Goal: Task Accomplishment & Management: Use online tool/utility

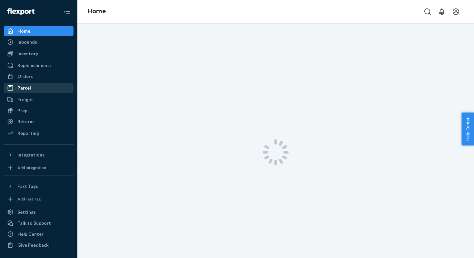
click at [38, 85] on div "Parcel" at bounding box center [39, 87] width 68 height 9
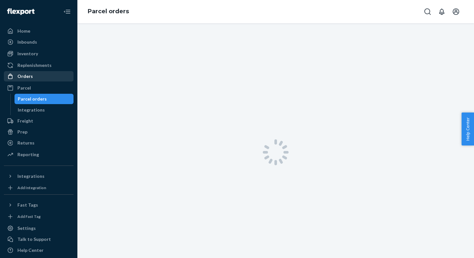
click at [35, 76] on div "Orders" at bounding box center [39, 76] width 68 height 9
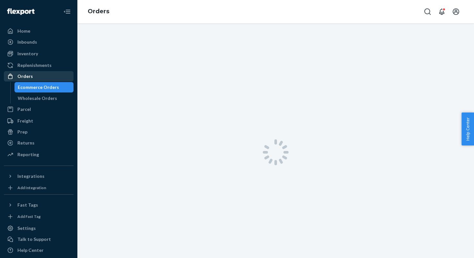
click at [35, 76] on div "Orders" at bounding box center [39, 76] width 68 height 9
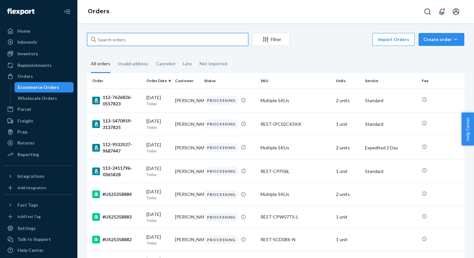
click at [138, 36] on input "text" at bounding box center [167, 39] width 161 height 13
paste input "#US25354744"
type input "#US25354744"
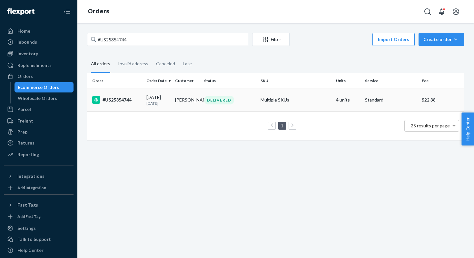
click at [123, 104] on td "#US25354744" at bounding box center [115, 99] width 57 height 23
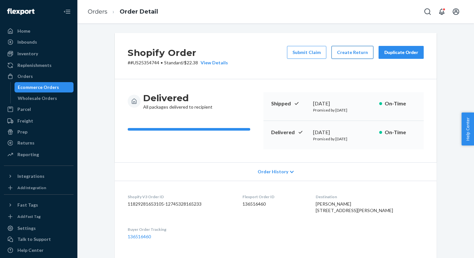
click at [347, 54] on button "Create Return" at bounding box center [353, 52] width 42 height 13
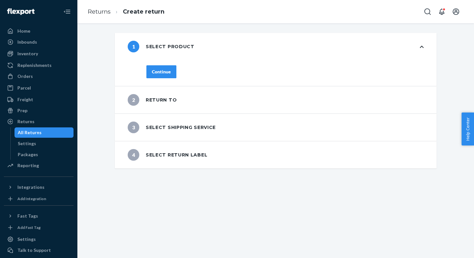
click at [174, 68] on button "Continue" at bounding box center [162, 71] width 30 height 13
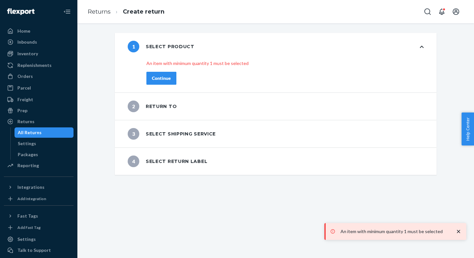
click at [155, 79] on div "An item with minimum quantity 1 must be selected Continue" at bounding box center [285, 76] width 303 height 32
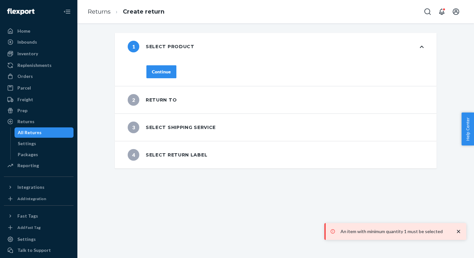
click at [422, 47] on icon at bounding box center [422, 47] width 4 height 2
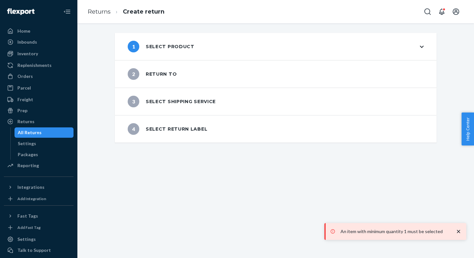
click at [421, 45] on icon at bounding box center [422, 47] width 4 height 5
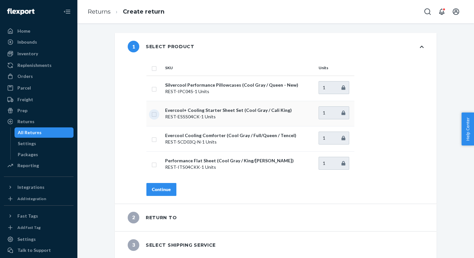
click at [152, 113] on input "checkbox" at bounding box center [154, 113] width 5 height 7
checkbox input "true"
click at [165, 187] on div "Continue" at bounding box center [161, 189] width 19 height 6
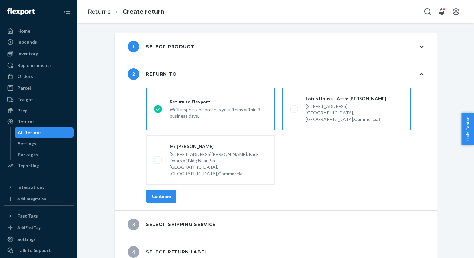
click at [373, 96] on div "Lotus House - Attn: [PERSON_NAME]" at bounding box center [354, 98] width 97 height 6
click at [295, 107] on input "Lotus House - Attn: [PERSON_NAME] [STREET_ADDRESS], Commercial" at bounding box center [292, 109] width 4 height 4
radio input "true"
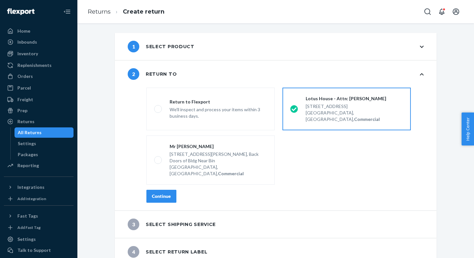
click at [159, 193] on div "Continue" at bounding box center [161, 196] width 19 height 6
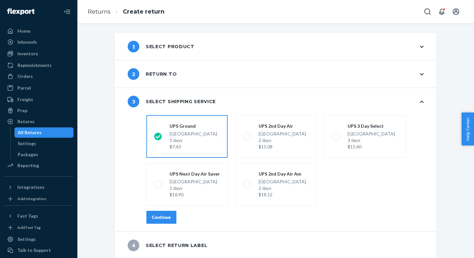
scroll to position [1, 0]
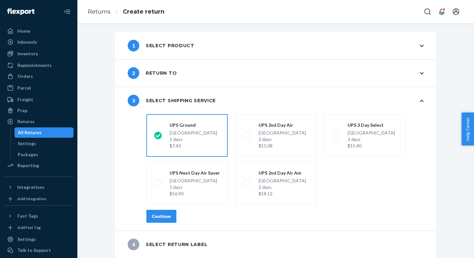
click at [157, 214] on div "Continue" at bounding box center [161, 216] width 19 height 6
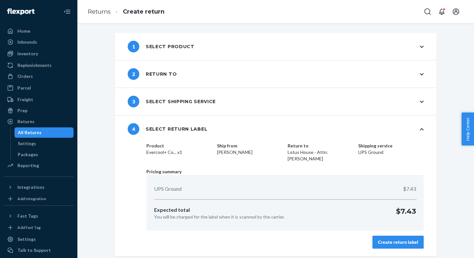
scroll to position [0, 0]
click at [395, 241] on div "Create return label" at bounding box center [398, 241] width 40 height 6
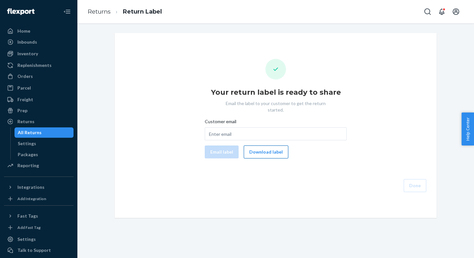
click at [252, 147] on button "Download label" at bounding box center [266, 151] width 45 height 13
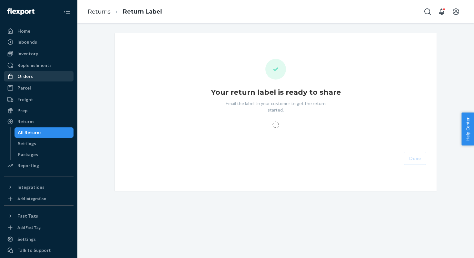
click at [29, 74] on div "Orders" at bounding box center [24, 76] width 15 height 6
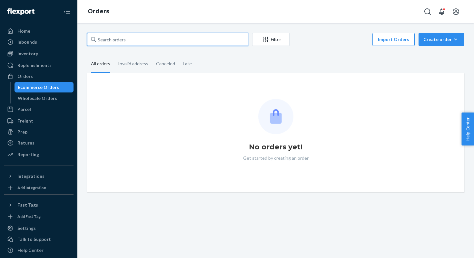
click at [131, 38] on input "text" at bounding box center [167, 39] width 161 height 13
paste input "#US25354744"
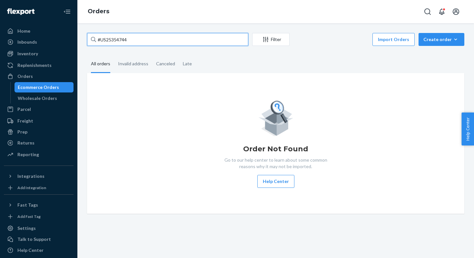
type input "#US25354744"
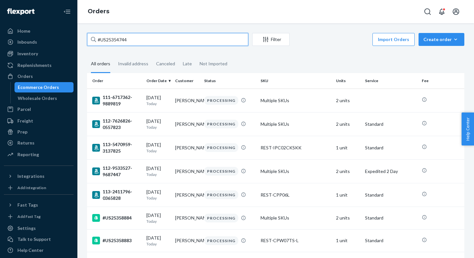
click at [126, 41] on input "#US25354744" at bounding box center [167, 39] width 161 height 13
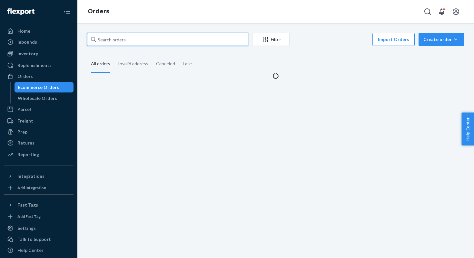
paste input "#US25354744"
type input "#US25354744"
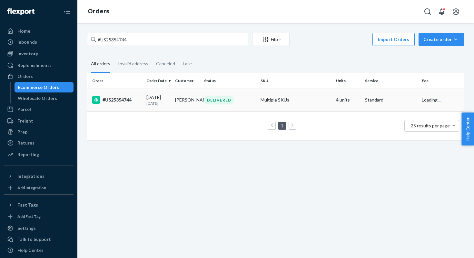
click at [110, 96] on td "#US25354744" at bounding box center [115, 99] width 57 height 23
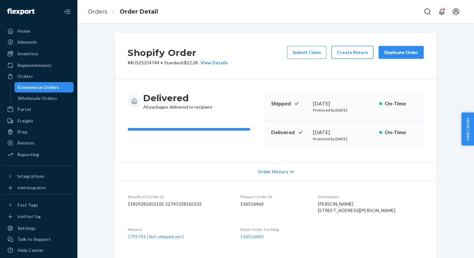
click at [356, 55] on button "Create Return" at bounding box center [353, 52] width 42 height 13
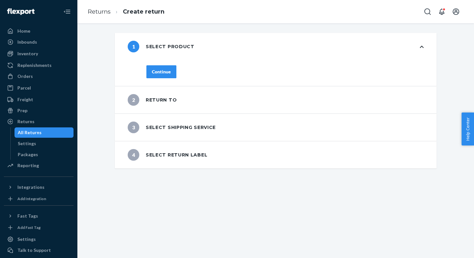
click at [174, 71] on button "Continue" at bounding box center [162, 71] width 30 height 13
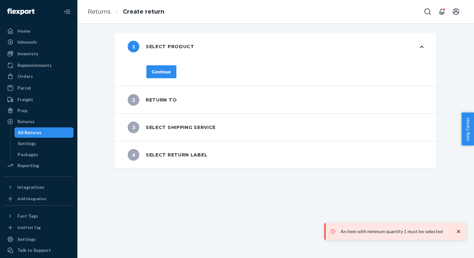
click at [413, 48] on div "1 Select product" at bounding box center [276, 46] width 322 height 27
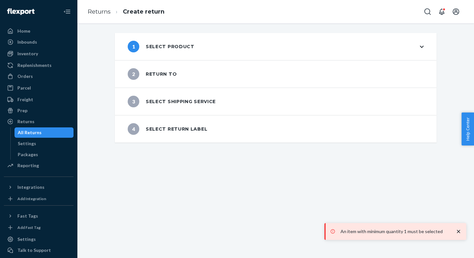
click at [413, 48] on div "1 Select product" at bounding box center [276, 46] width 322 height 27
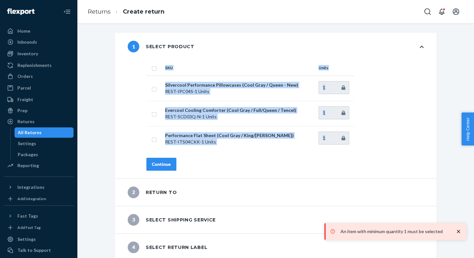
click at [471, 119] on span "Help Center" at bounding box center [468, 128] width 13 height 33
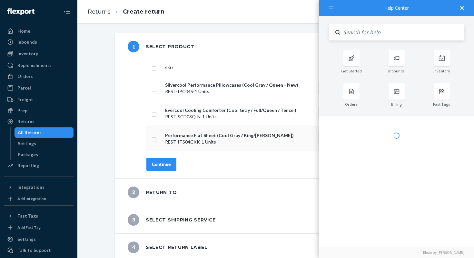
click at [207, 142] on p "REST-ITS04CKK - 1 Units" at bounding box center [239, 141] width 148 height 6
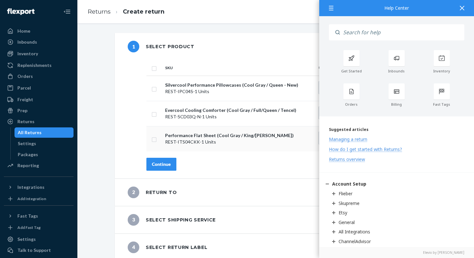
click at [206, 141] on p "REST-ITS04CKK - 1 Units" at bounding box center [239, 141] width 148 height 6
click at [152, 141] on input "checkbox" at bounding box center [154, 138] width 5 height 7
checkbox input "true"
click at [151, 165] on button "Continue" at bounding box center [162, 163] width 30 height 13
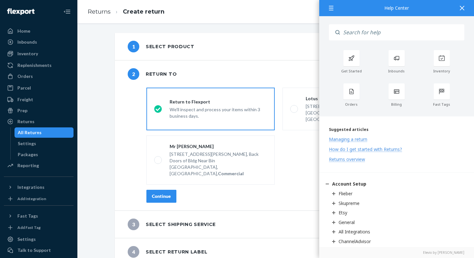
drag, startPoint x: 290, startPoint y: 118, endPoint x: 273, endPoint y: 128, distance: 20.4
click at [290, 118] on label "Lotus House - Attn: [PERSON_NAME] [STREET_ADDRESS], Commercial" at bounding box center [347, 108] width 128 height 43
click at [290, 111] on input "Lotus House - Attn: [PERSON_NAME] [STREET_ADDRESS], Commercial" at bounding box center [292, 109] width 4 height 4
radio input "true"
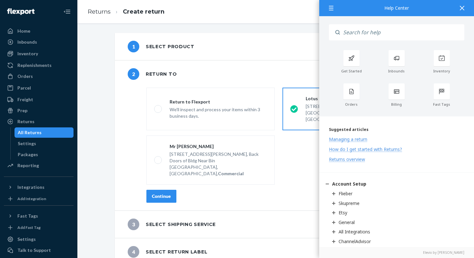
click at [162, 193] on div "Continue" at bounding box center [161, 196] width 19 height 6
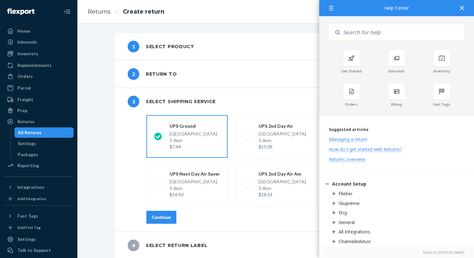
click at [102, 206] on div "1 Select product 2 Return to 3 Select shipping service shippingRatesRadioGroup …" at bounding box center [275, 146] width 387 height 226
click at [160, 216] on div "Continue" at bounding box center [161, 217] width 19 height 6
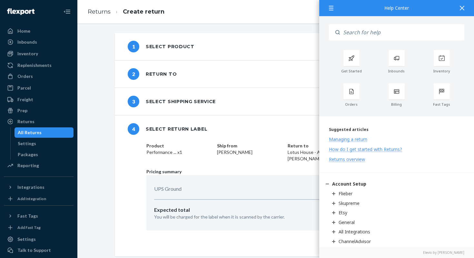
click at [463, 8] on icon at bounding box center [462, 8] width 5 height 5
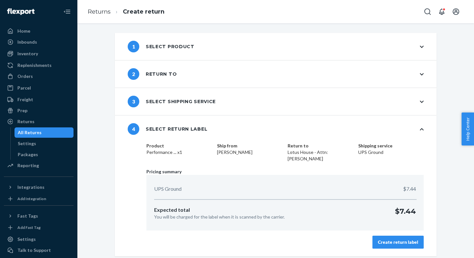
click at [390, 240] on div "Create return label" at bounding box center [398, 241] width 40 height 6
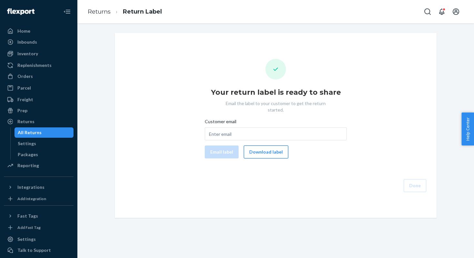
click at [267, 147] on button "Download label" at bounding box center [266, 151] width 45 height 13
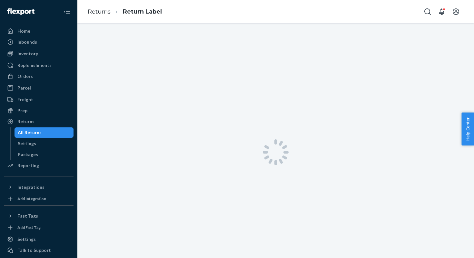
click at [28, 72] on div "Orders" at bounding box center [39, 76] width 68 height 9
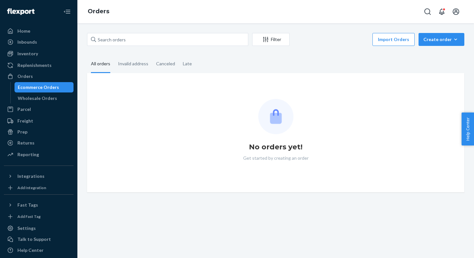
click at [159, 27] on div "Filter Import Orders Create order Ecommerce order Removal order All orders Inva…" at bounding box center [275, 140] width 397 height 234
click at [155, 40] on input "text" at bounding box center [167, 39] width 161 height 13
paste input "#US25354744"
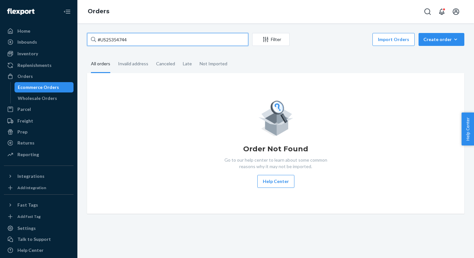
type input "#US25354744"
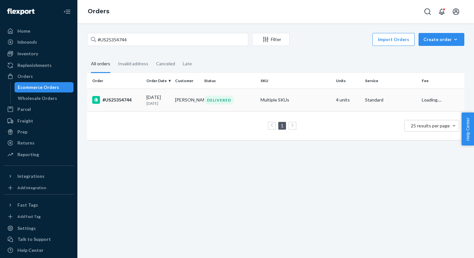
click at [106, 98] on div "#US25354744" at bounding box center [116, 100] width 49 height 8
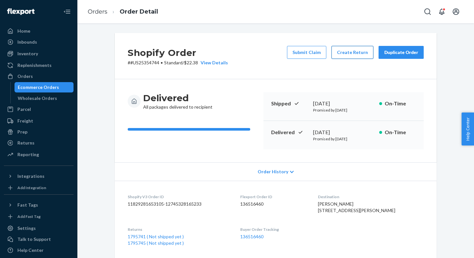
click at [353, 53] on button "Create Return" at bounding box center [353, 52] width 42 height 13
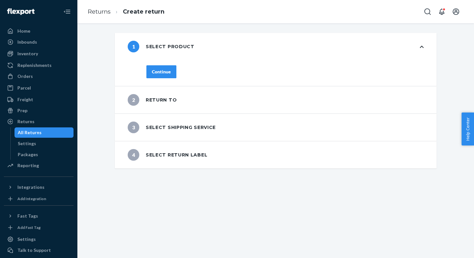
click at [417, 45] on div "1 Select product" at bounding box center [276, 46] width 322 height 27
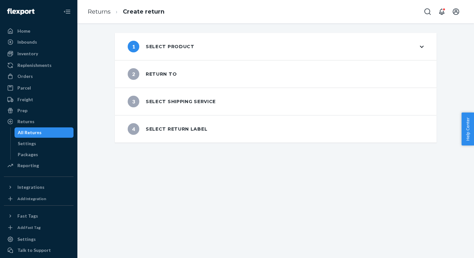
click at [420, 47] on div "1 Select product" at bounding box center [276, 46] width 322 height 27
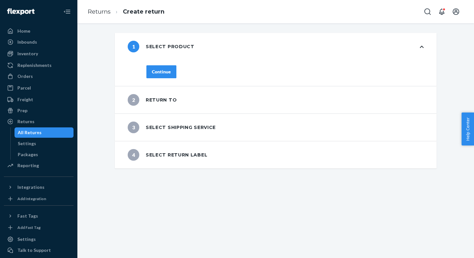
click at [172, 75] on button "Continue" at bounding box center [162, 71] width 30 height 13
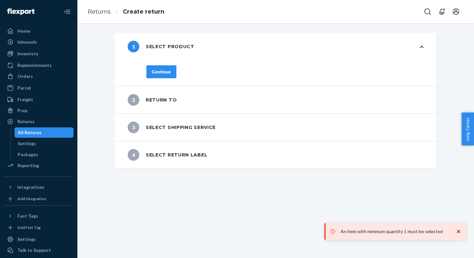
click at [417, 48] on div "1 Select product" at bounding box center [276, 46] width 322 height 27
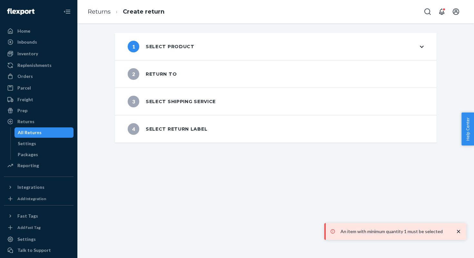
click at [421, 46] on icon at bounding box center [422, 47] width 4 height 5
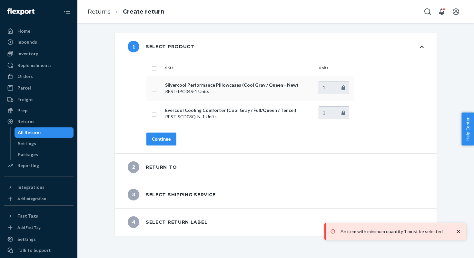
click at [194, 88] on p "REST-IPC04S - 1 Units" at bounding box center [239, 91] width 148 height 6
click at [154, 87] on input "checkbox" at bounding box center [154, 88] width 5 height 7
checkbox input "true"
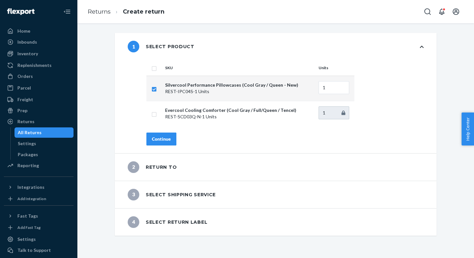
click at [158, 140] on div "Continue" at bounding box center [161, 139] width 19 height 6
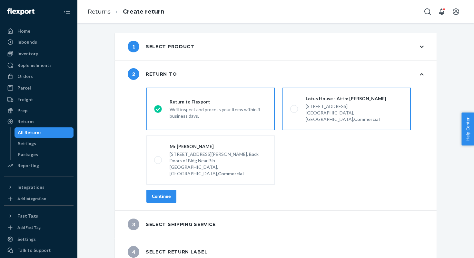
click at [359, 105] on div "[STREET_ADDRESS]" at bounding box center [354, 106] width 97 height 6
click at [295, 107] on input "Lotus House - Attn: [PERSON_NAME] [STREET_ADDRESS], Commercial" at bounding box center [292, 109] width 4 height 4
radio input "true"
click at [197, 105] on div "We'll inspect and process your items within 3 business days." at bounding box center [218, 112] width 97 height 14
click at [158, 107] on input "Return to Flexport We'll inspect and process your items within 3 business days." at bounding box center [156, 109] width 4 height 4
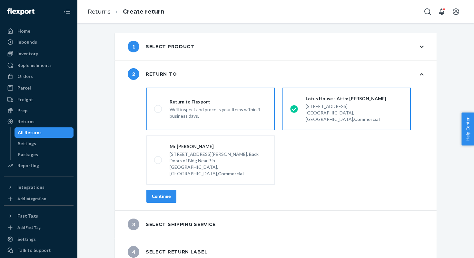
radio input "true"
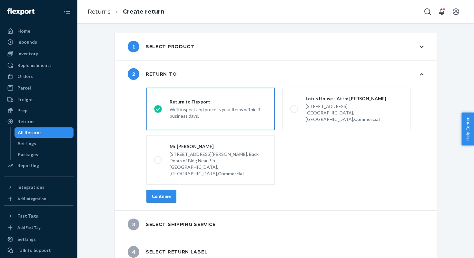
click at [166, 193] on div "Continue" at bounding box center [161, 196] width 19 height 6
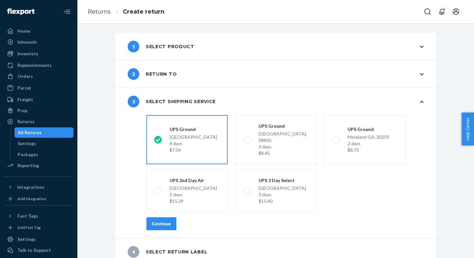
click at [150, 217] on button "Continue" at bounding box center [162, 223] width 30 height 13
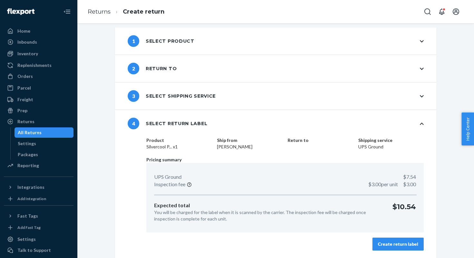
scroll to position [5, 0]
click at [397, 243] on div "Create return label" at bounding box center [398, 243] width 40 height 6
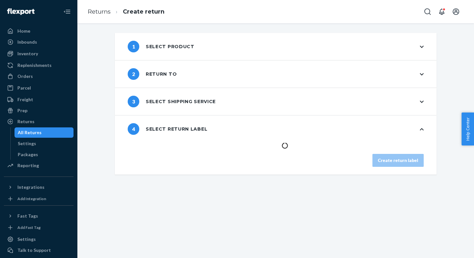
scroll to position [0, 0]
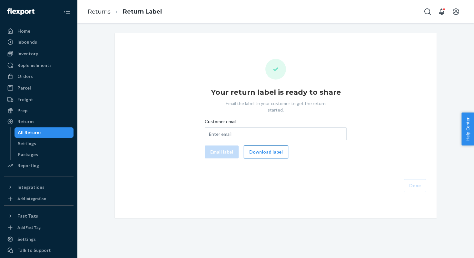
click at [269, 148] on button "Download label" at bounding box center [266, 151] width 45 height 13
